Goal: Navigation & Orientation: Find specific page/section

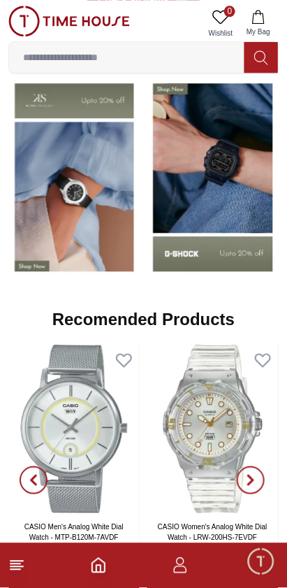
scroll to position [1124, 0]
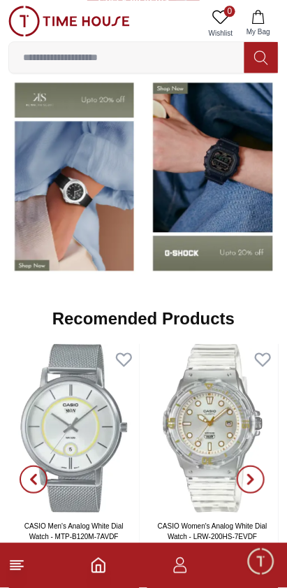
click at [16, 564] on line at bounding box center [15, 564] width 10 height 0
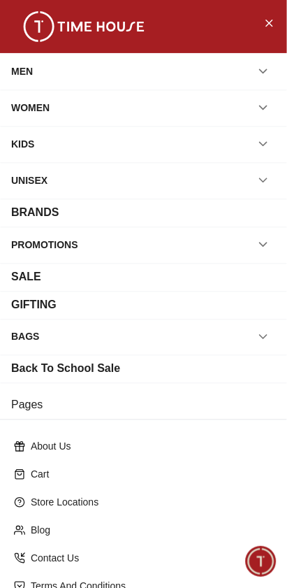
scroll to position [85, 0]
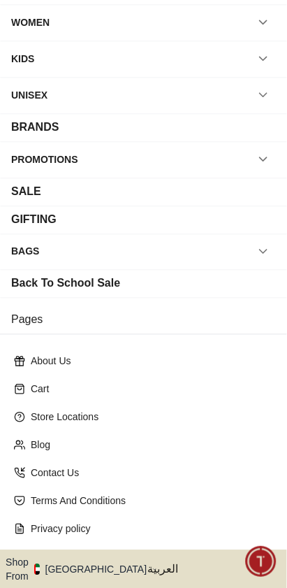
click at [78, 556] on button "Shop From [GEOGRAPHIC_DATA]" at bounding box center [82, 570] width 152 height 28
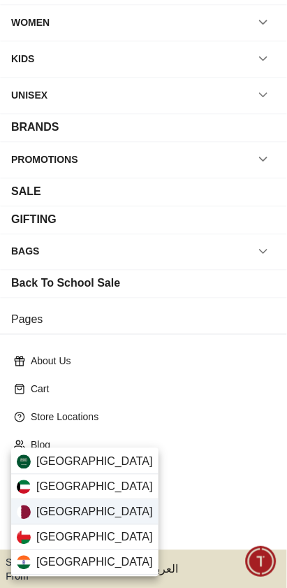
click at [34, 518] on div "[GEOGRAPHIC_DATA]" at bounding box center [84, 512] width 147 height 25
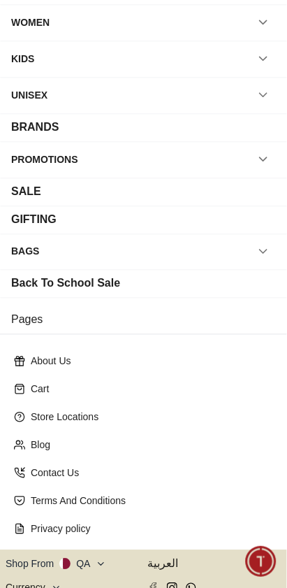
scroll to position [82, 0]
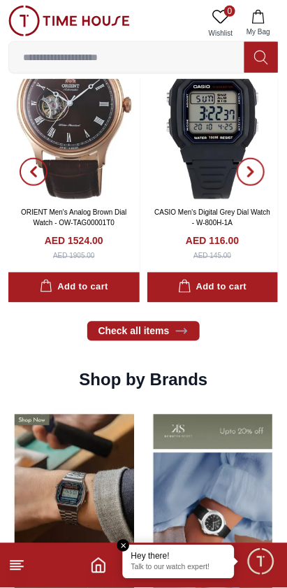
scroll to position [811, 0]
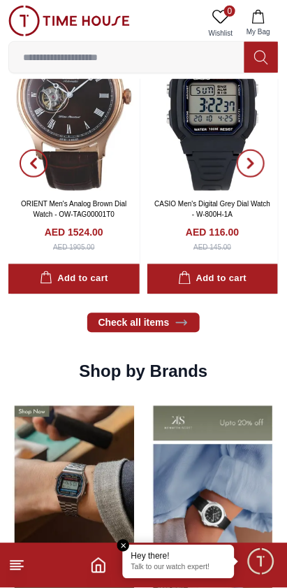
click at [14, 570] on line at bounding box center [15, 570] width 10 height 0
